Goal: Check status: Check status

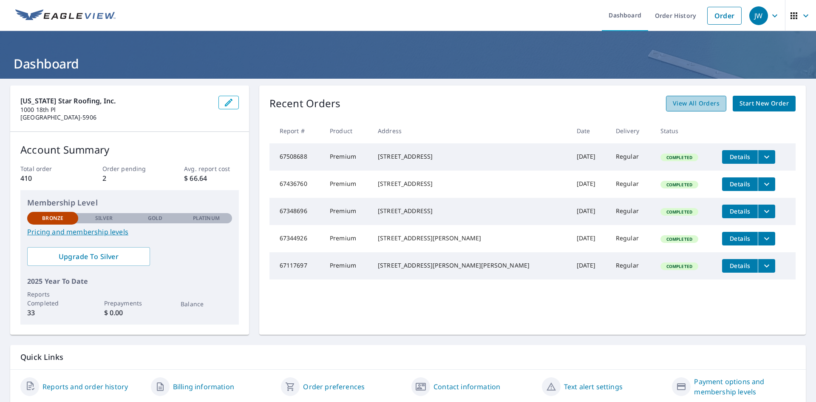
click at [696, 103] on span "View All Orders" at bounding box center [696, 103] width 47 height 11
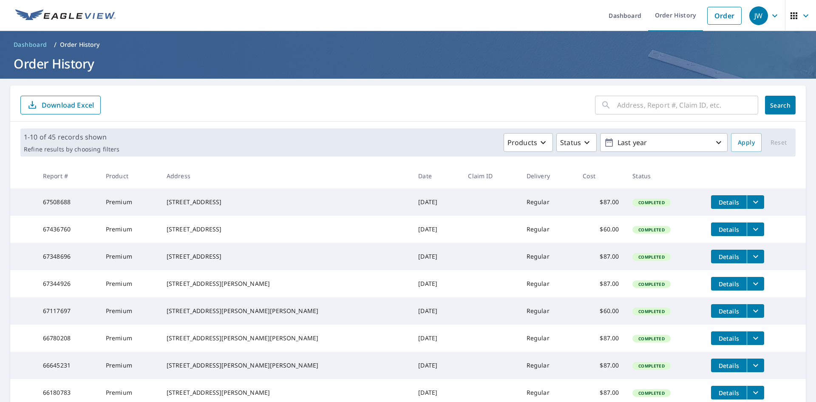
click at [626, 102] on input "text" at bounding box center [687, 105] width 141 height 24
type input "4721"
click at [780, 110] on button "Search" at bounding box center [780, 105] width 31 height 19
